Goal: Transaction & Acquisition: Purchase product/service

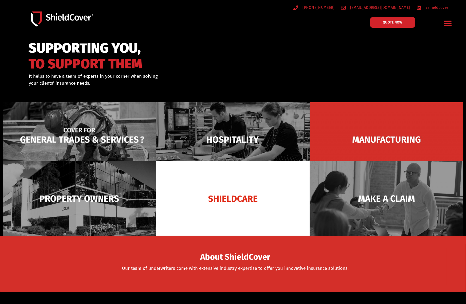
click at [109, 141] on img at bounding box center [80, 139] width 154 height 75
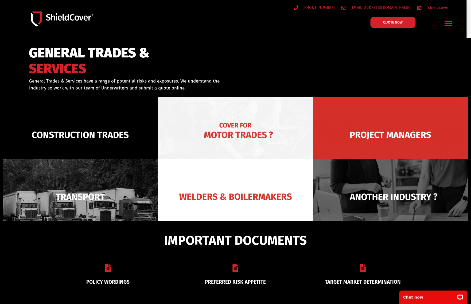
click at [203, 118] on img at bounding box center [235, 134] width 155 height 75
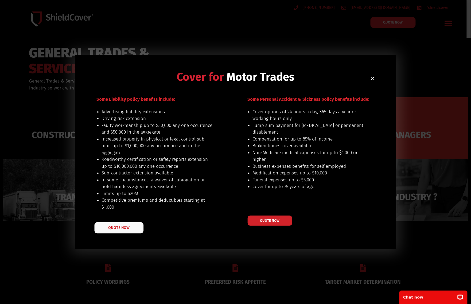
click at [124, 226] on span "QUOTE NOW" at bounding box center [118, 228] width 21 height 4
